Goal: Navigation & Orientation: Find specific page/section

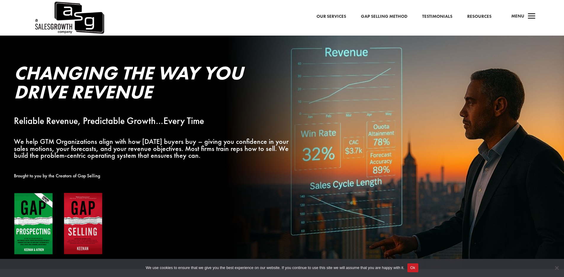
click at [384, 17] on link "Gap Selling Method" at bounding box center [384, 17] width 46 height 8
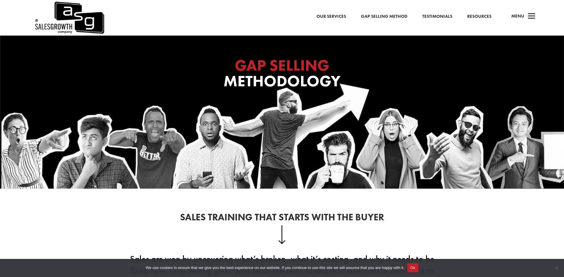
click at [483, 17] on link "Resources" at bounding box center [479, 17] width 24 height 8
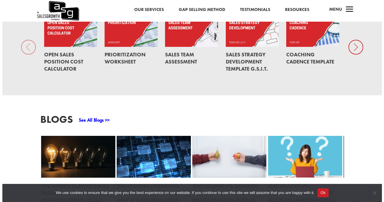
scroll to position [444, 0]
